Goal: Transaction & Acquisition: Subscribe to service/newsletter

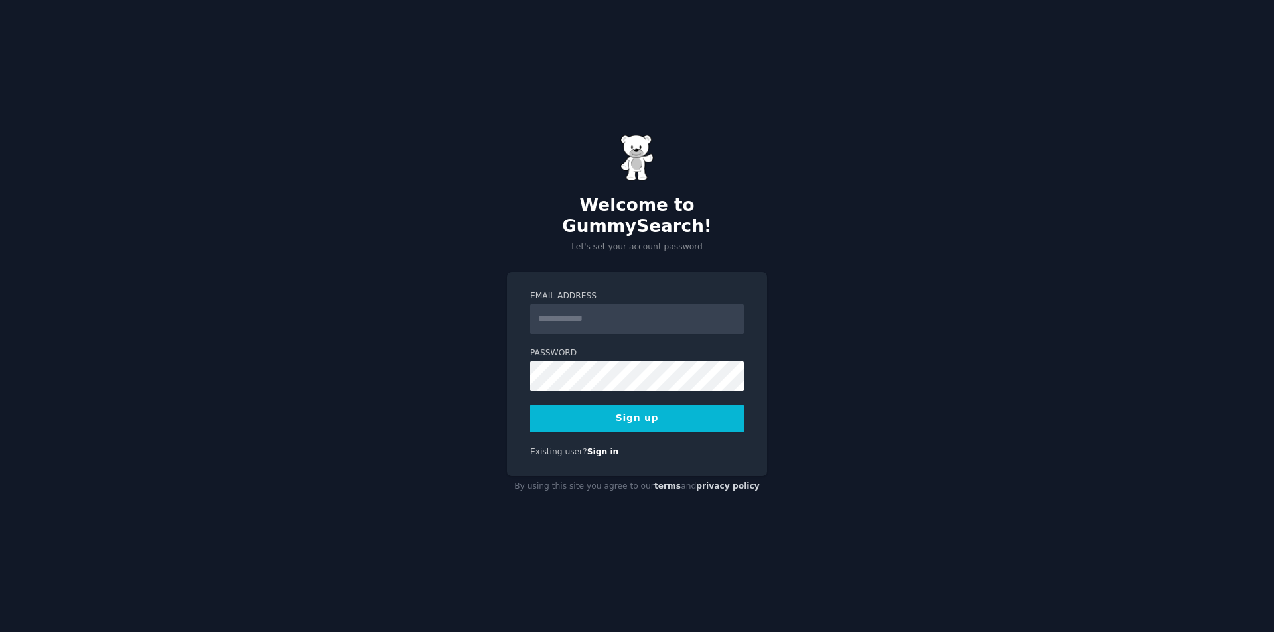
click at [587, 307] on input "Email Address" at bounding box center [637, 319] width 214 height 29
type input "**********"
click at [666, 416] on button "Sign up" at bounding box center [637, 419] width 214 height 28
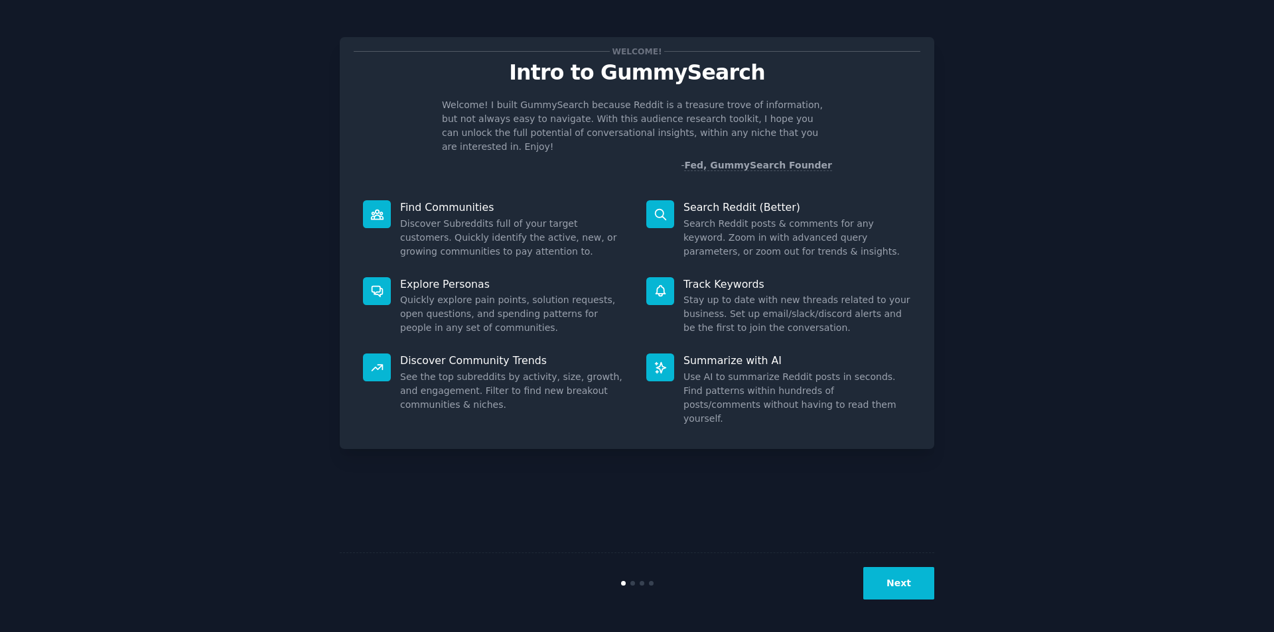
click at [895, 592] on button "Next" at bounding box center [898, 583] width 71 height 33
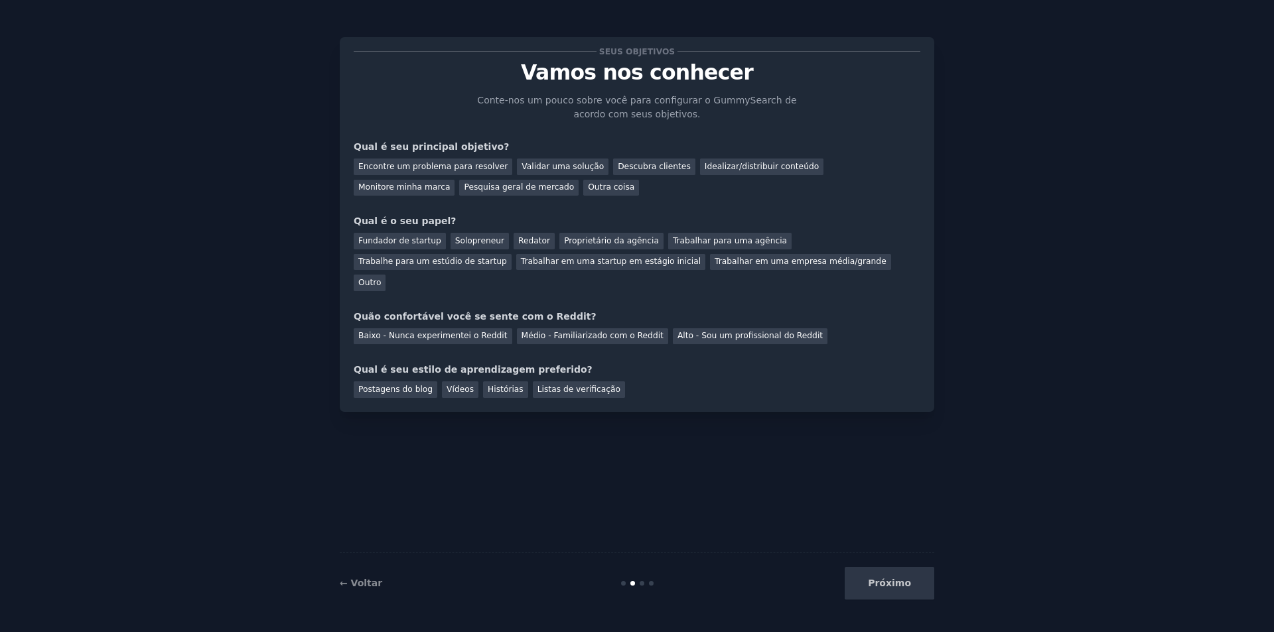
click at [829, 214] on div "Seus objetivos Vamos nos conhecer Conte-nos um pouco sobre você para configurar…" at bounding box center [637, 224] width 567 height 347
click at [468, 167] on font "Encontre um problema para resolver" at bounding box center [432, 166] width 149 height 9
click at [381, 278] on font "Outro" at bounding box center [369, 282] width 23 height 9
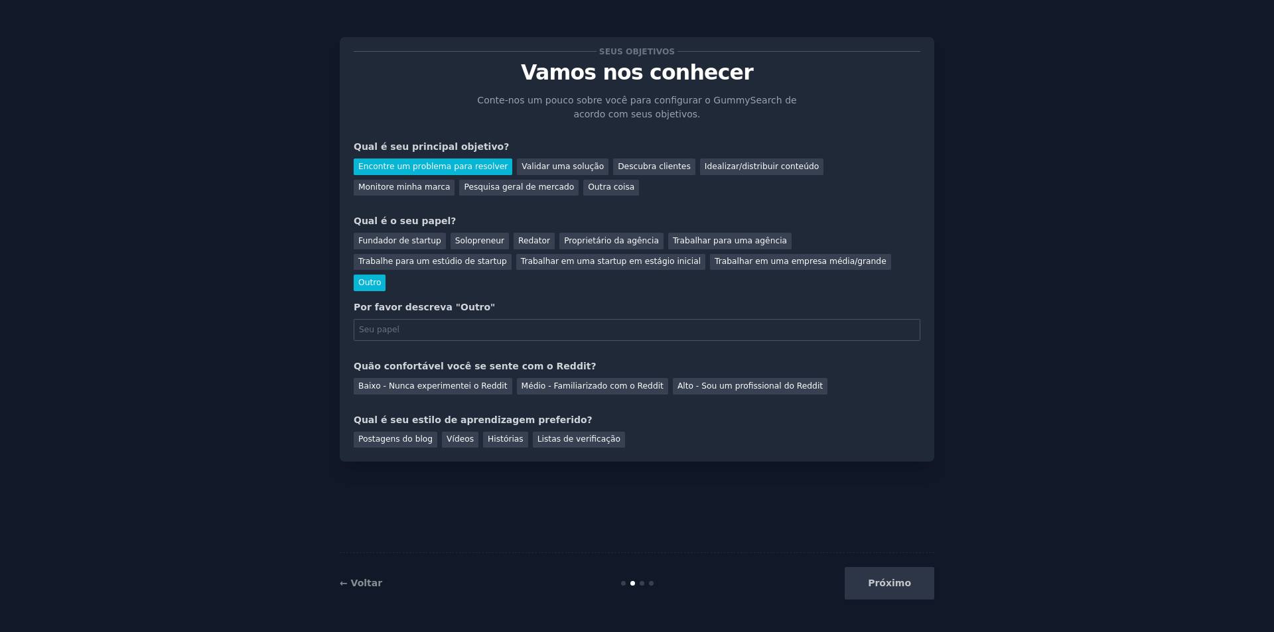
click at [381, 278] on font "Outro" at bounding box center [369, 282] width 23 height 9
click at [407, 238] on font "Fundador de startup" at bounding box center [399, 240] width 83 height 9
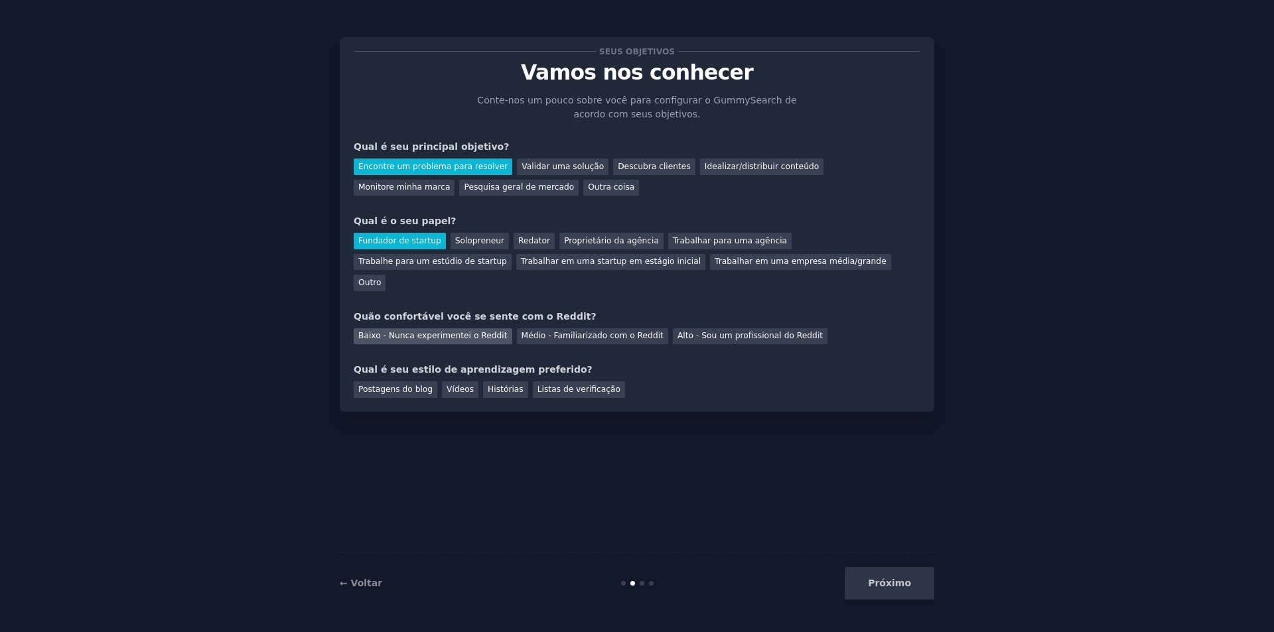
click at [455, 331] on font "Baixo - Nunca experimentei o Reddit" at bounding box center [432, 335] width 149 height 9
click at [411, 382] on div "Postagens do blog" at bounding box center [396, 390] width 84 height 17
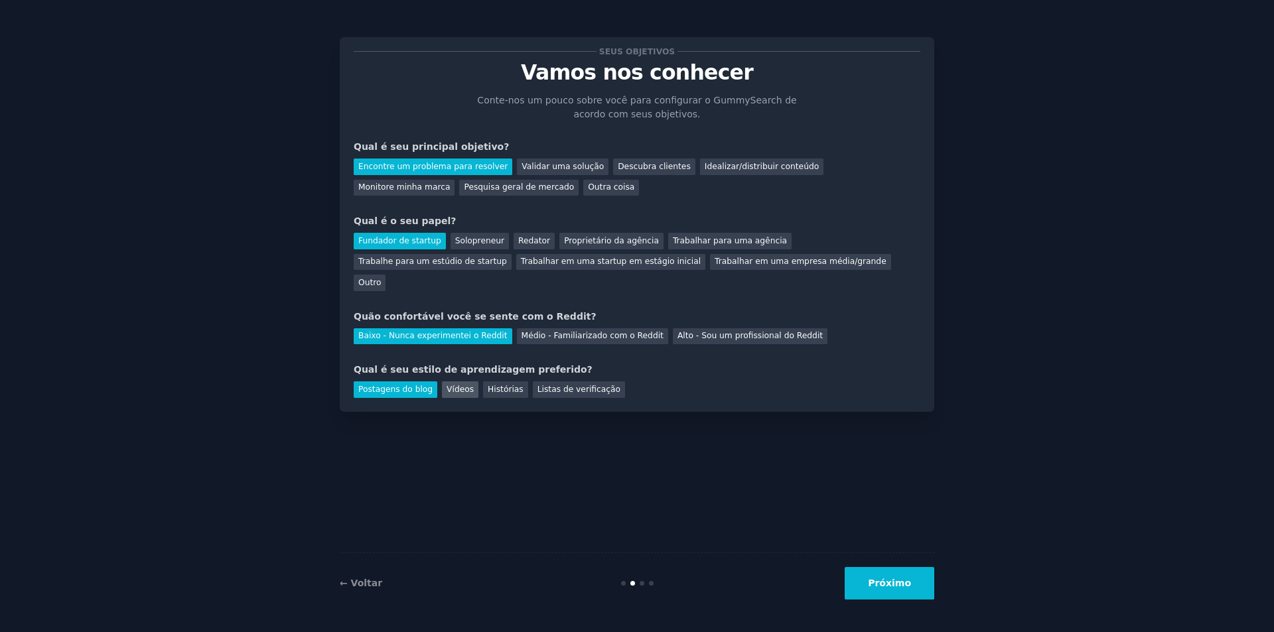
click at [459, 385] on font "Vídeos" at bounding box center [460, 389] width 27 height 9
click at [503, 385] on font "Histórias" at bounding box center [506, 389] width 36 height 9
click at [543, 385] on font "Listas de verificação" at bounding box center [578, 389] width 83 height 9
click at [406, 385] on font "Postagens do blog" at bounding box center [395, 389] width 74 height 9
click at [457, 385] on font "Vídeos" at bounding box center [460, 389] width 27 height 9
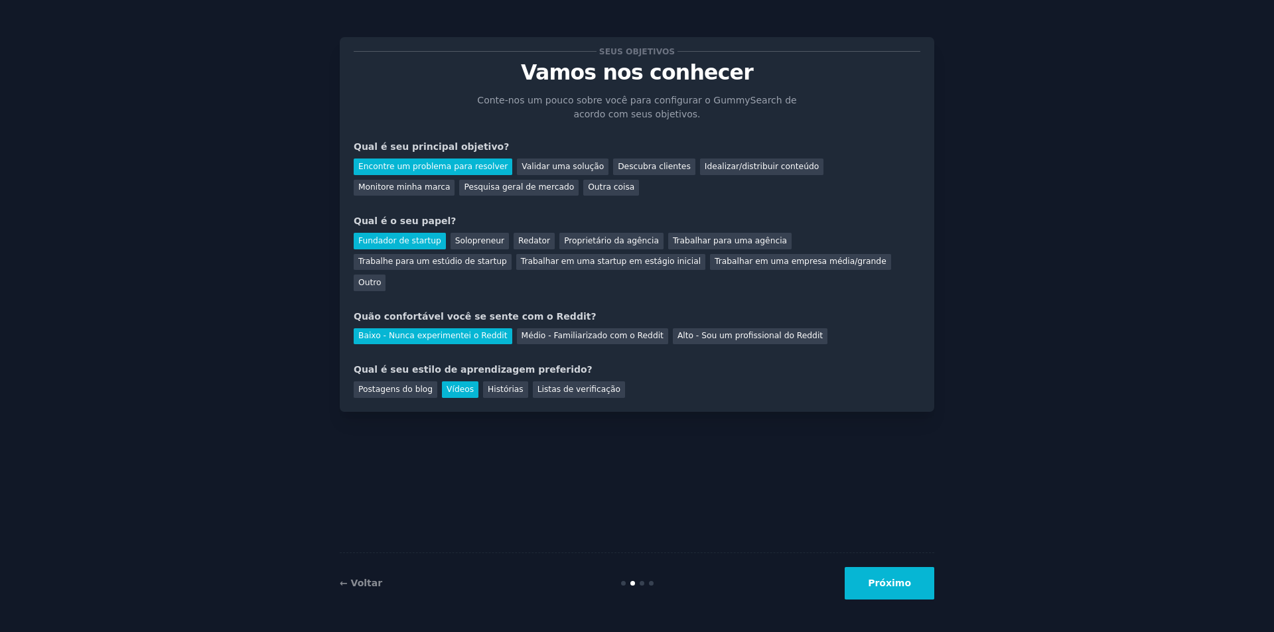
click at [892, 586] on font "Próximo" at bounding box center [889, 583] width 43 height 11
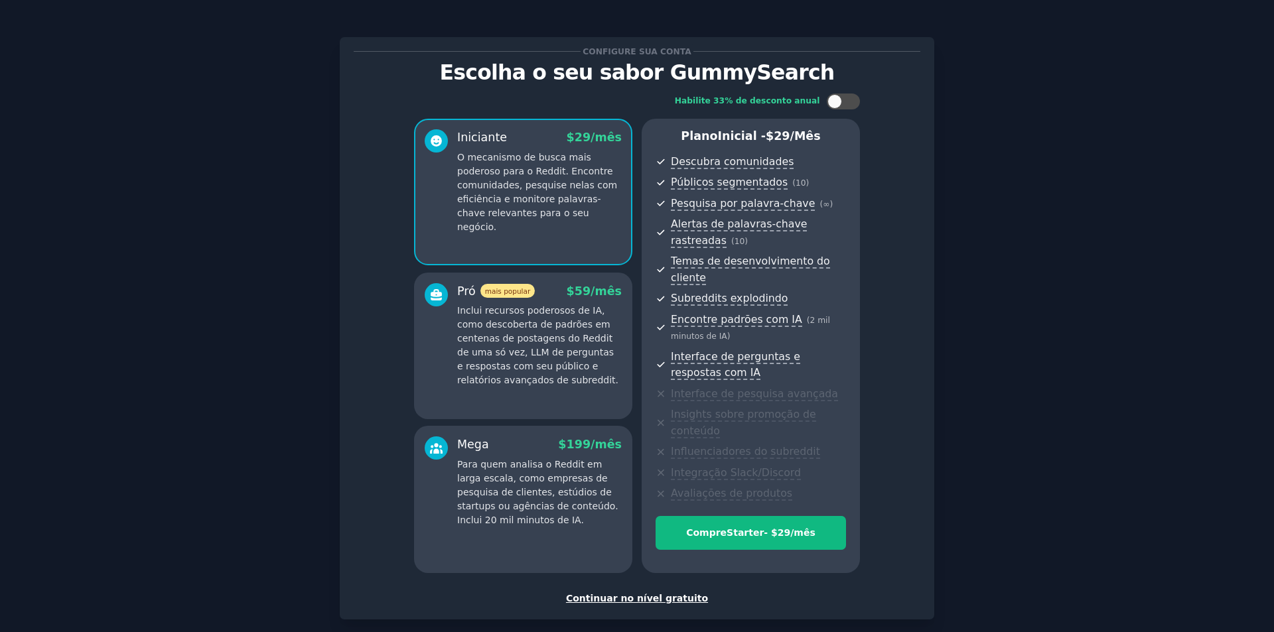
click at [655, 593] on font "Continuar no nível gratuito" at bounding box center [637, 598] width 142 height 11
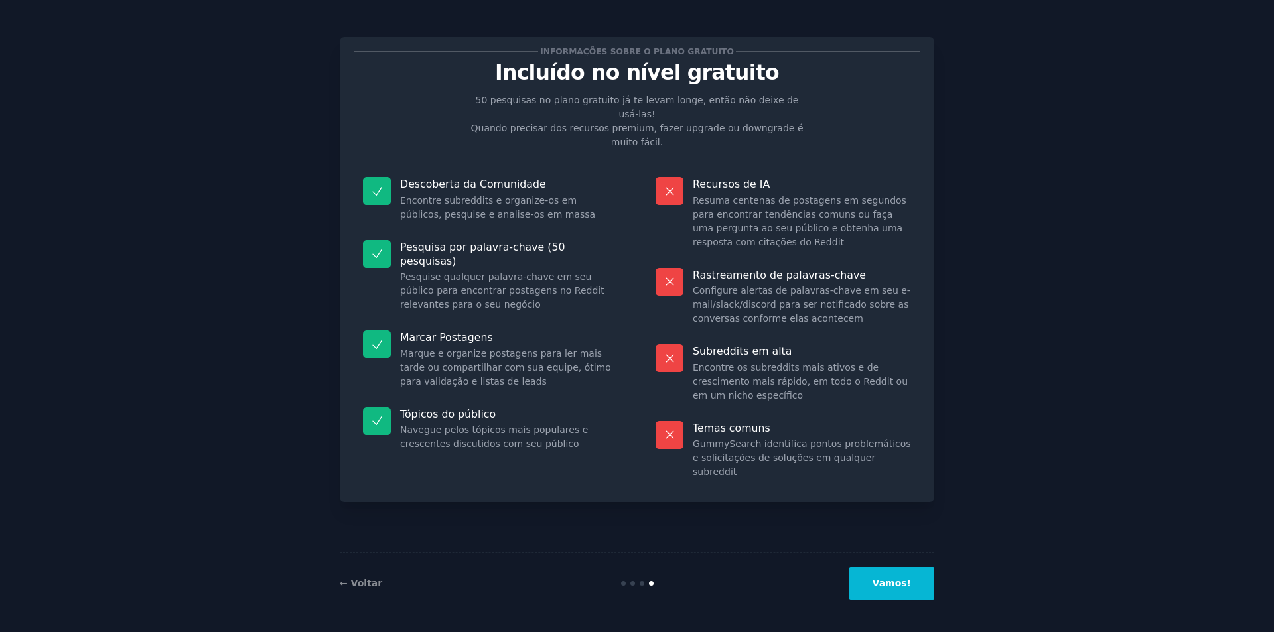
click at [910, 595] on button "Vamos!" at bounding box center [891, 583] width 85 height 33
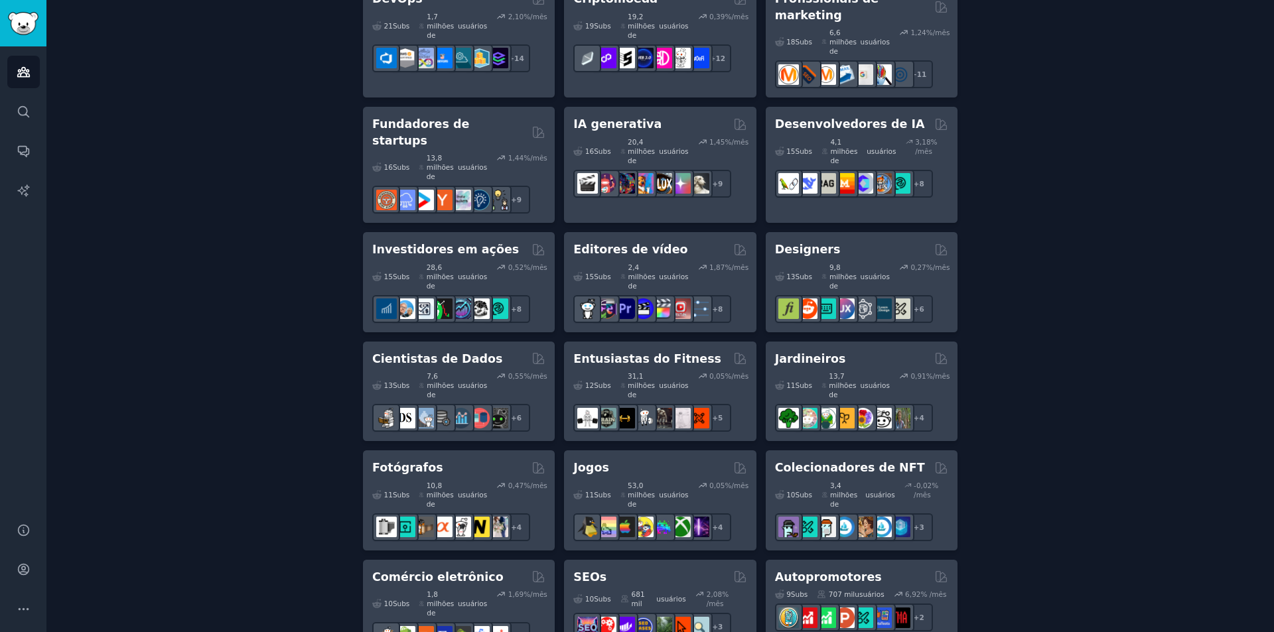
scroll to position [531, 0]
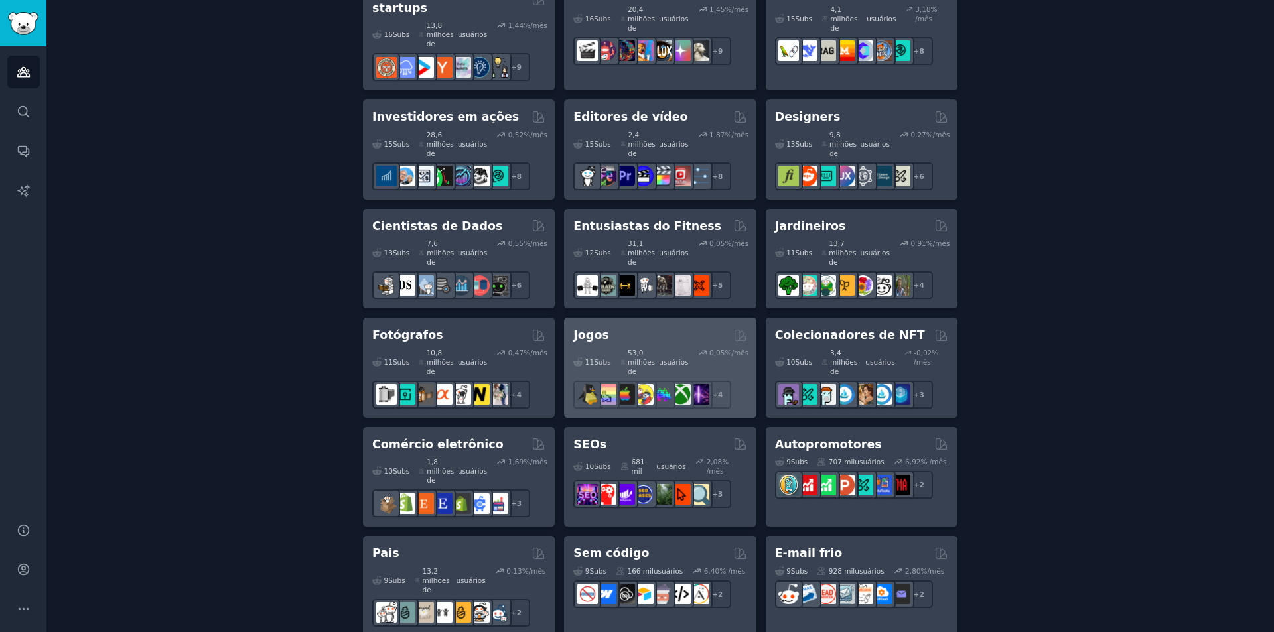
click at [645, 327] on div "Jogos Com curadoria de GummySearch" at bounding box center [659, 335] width 173 height 17
